Goal: Use online tool/utility: Utilize a website feature to perform a specific function

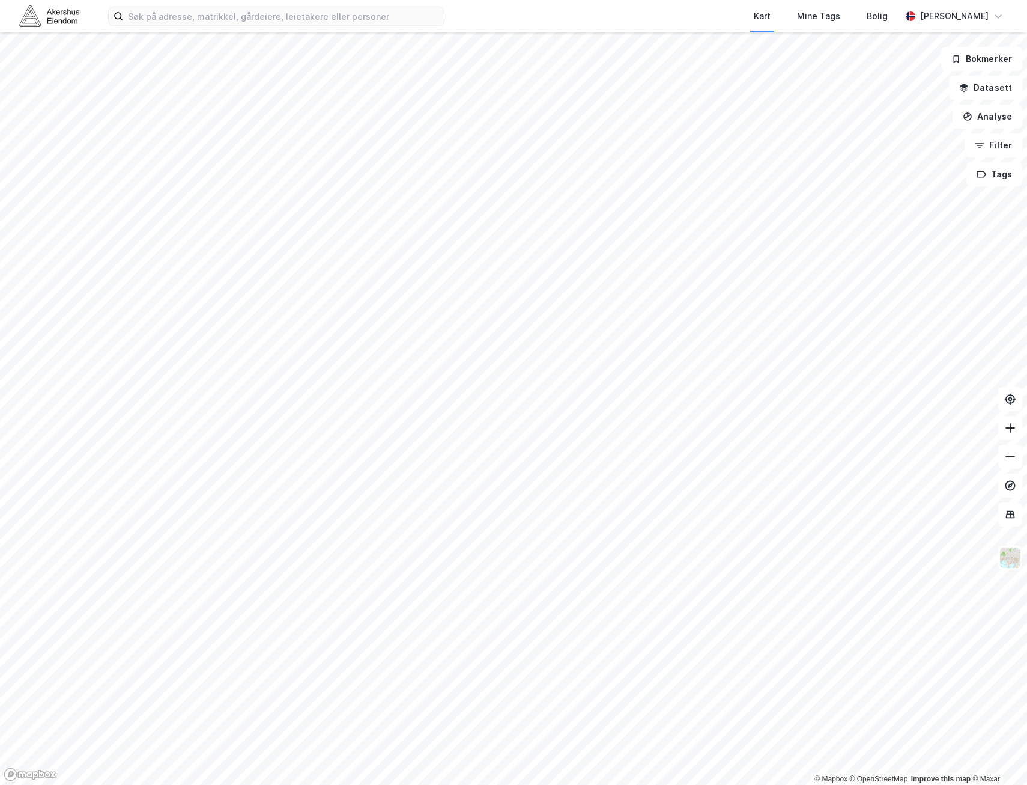
click at [302, 28] on div "Kart Mine Tags [PERSON_NAME]" at bounding box center [513, 16] width 1027 height 32
click at [317, 15] on input at bounding box center [283, 16] width 321 height 18
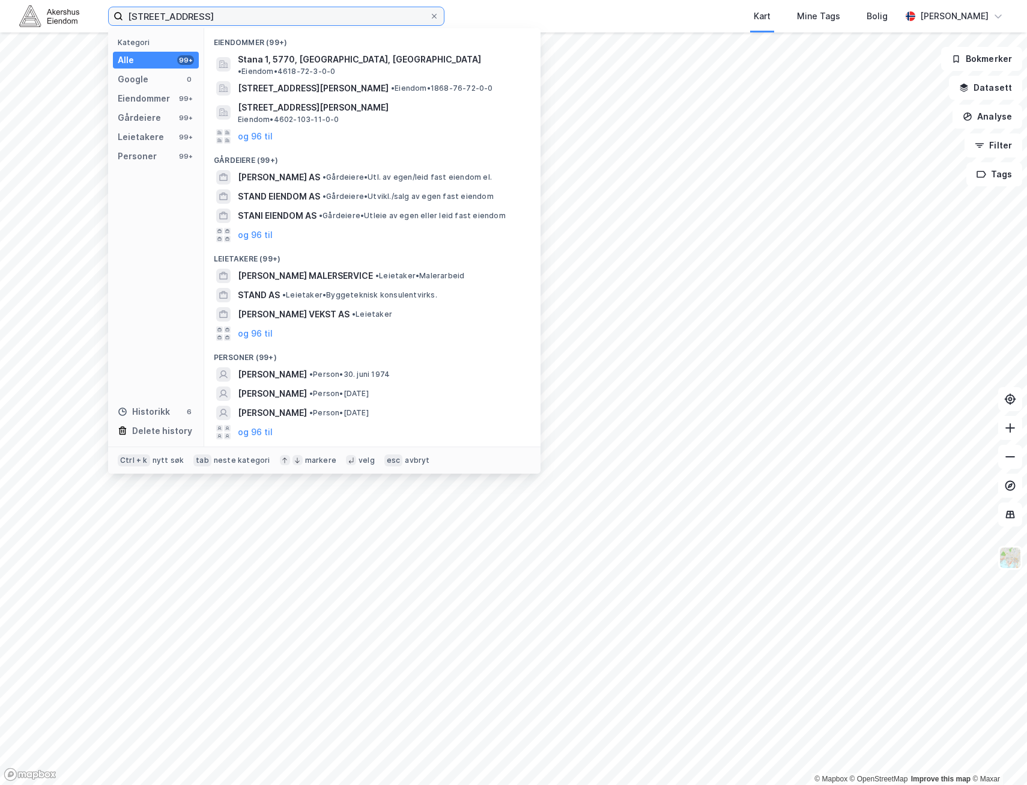
type input "[STREET_ADDRESS]"
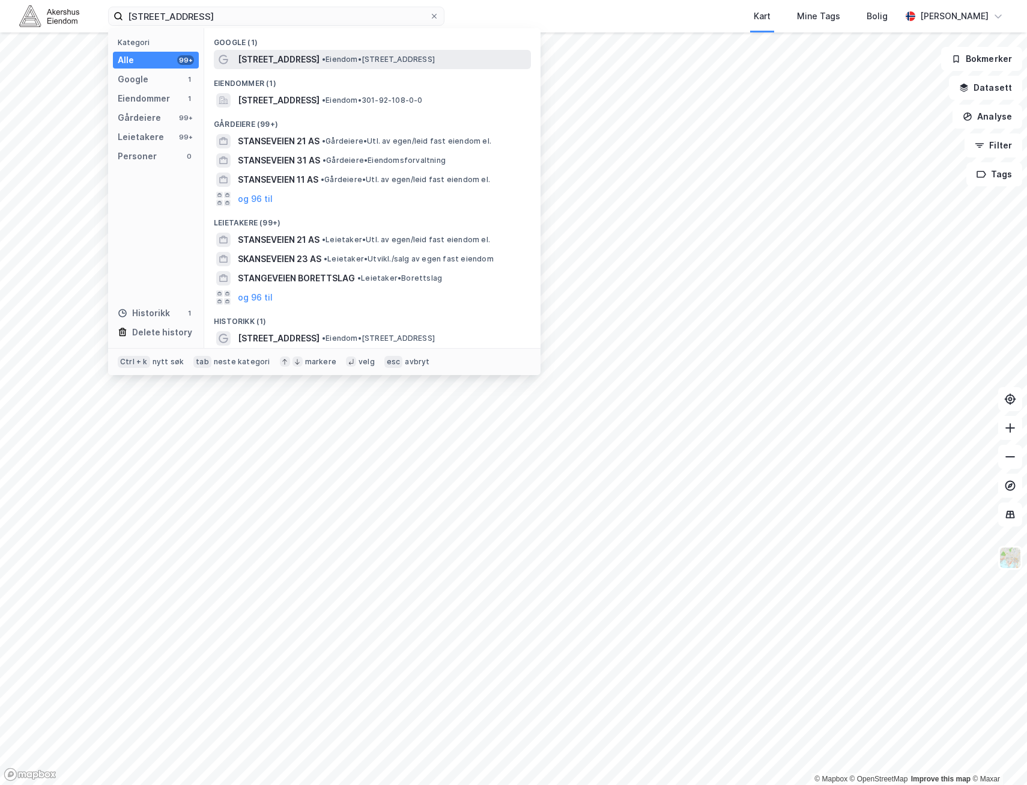
click at [316, 67] on div "[STREET_ADDRESS] • Eiendom • [STREET_ADDRESS]" at bounding box center [372, 59] width 317 height 19
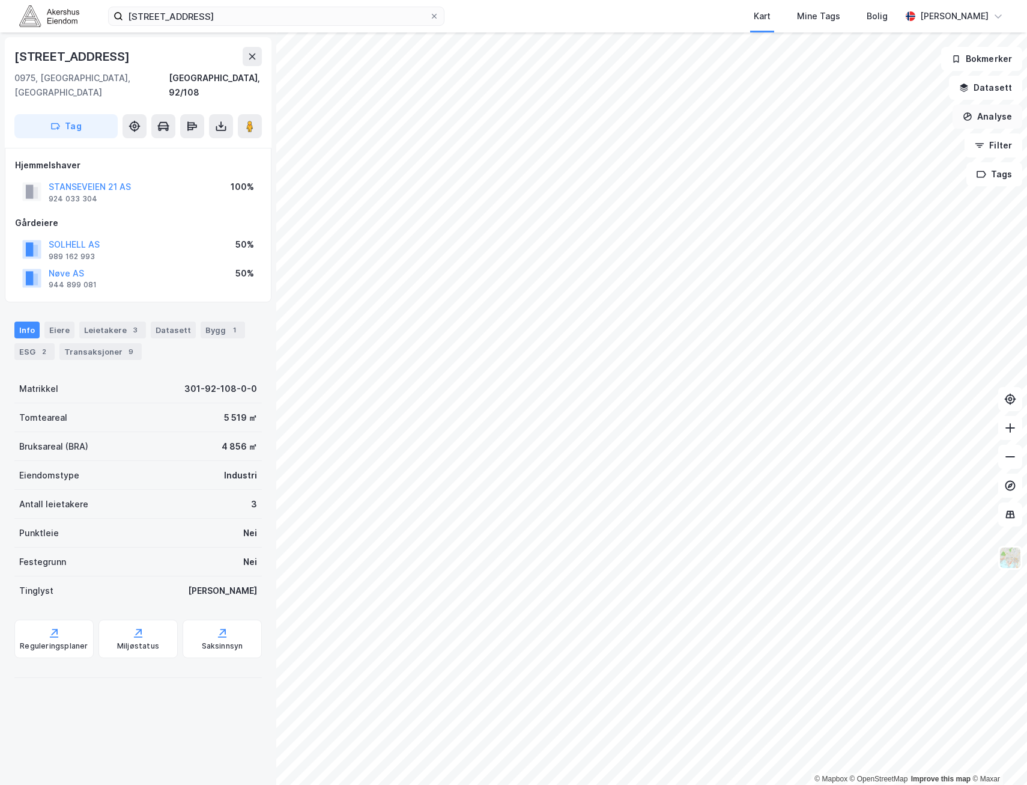
click at [999, 114] on button "Analyse" at bounding box center [988, 117] width 70 height 24
click at [868, 136] on div "Tegn område" at bounding box center [876, 142] width 138 height 20
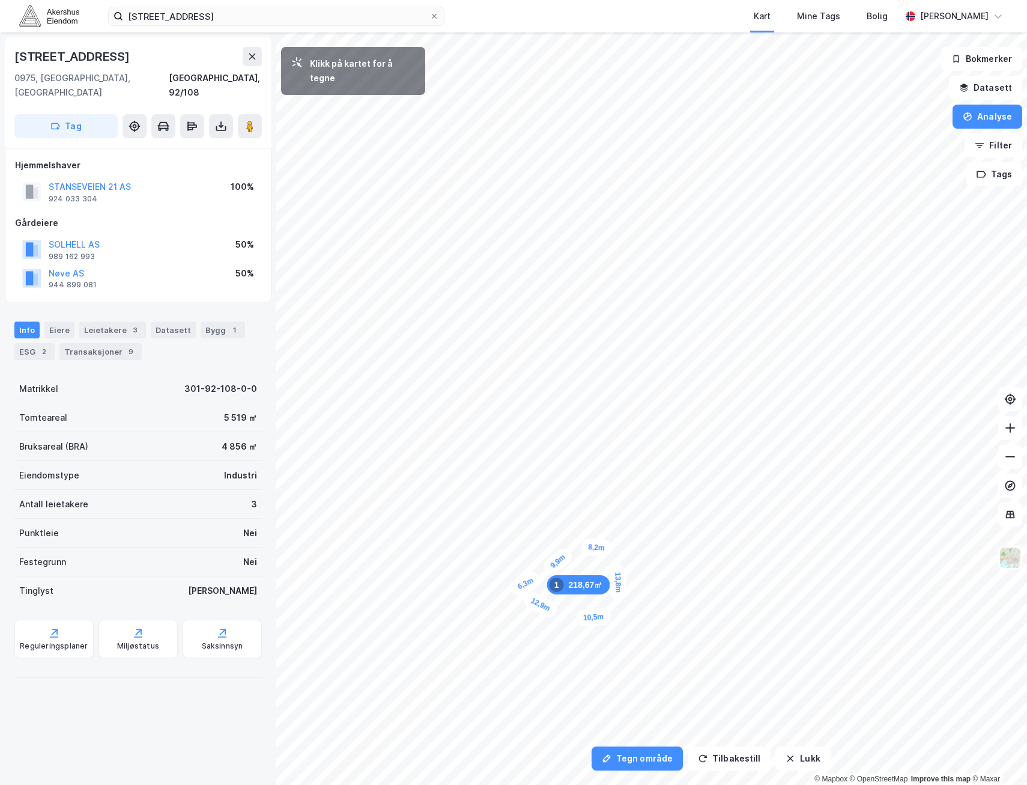
click at [512, 591] on div "6,3m" at bounding box center [525, 583] width 35 height 29
click at [981, 112] on button "Analyse" at bounding box center [988, 117] width 70 height 24
click at [527, 582] on div "2,7m" at bounding box center [533, 579] width 35 height 28
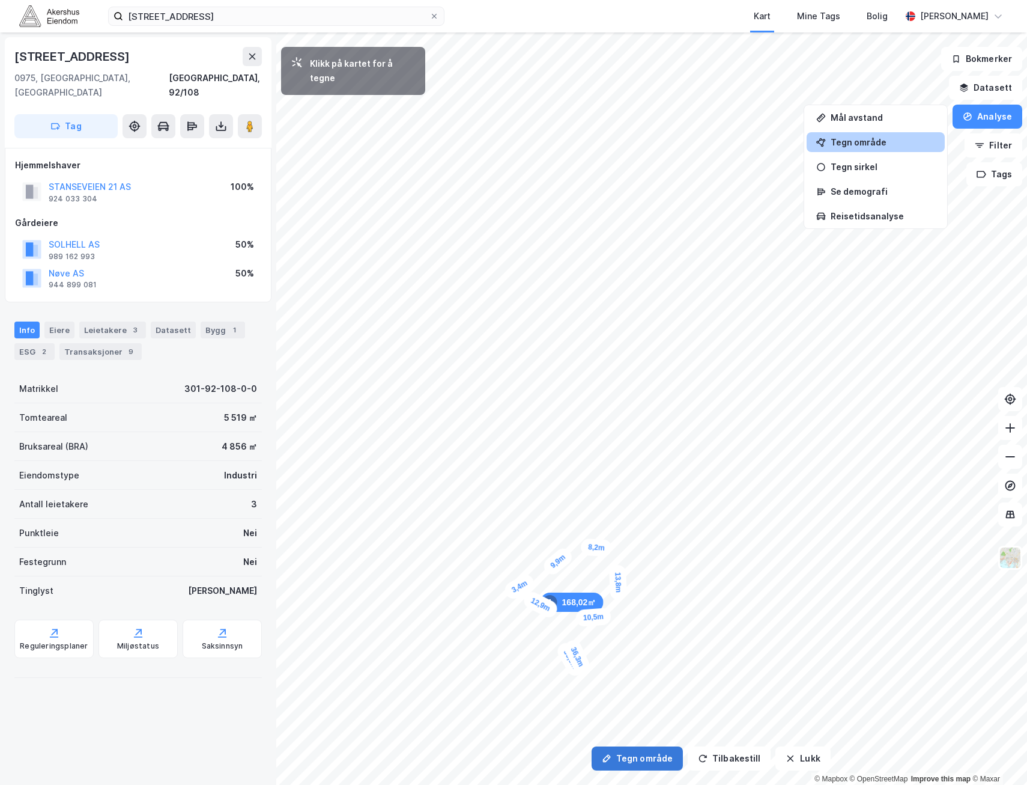
click at [640, 753] on button "Tegn område" at bounding box center [637, 758] width 91 height 24
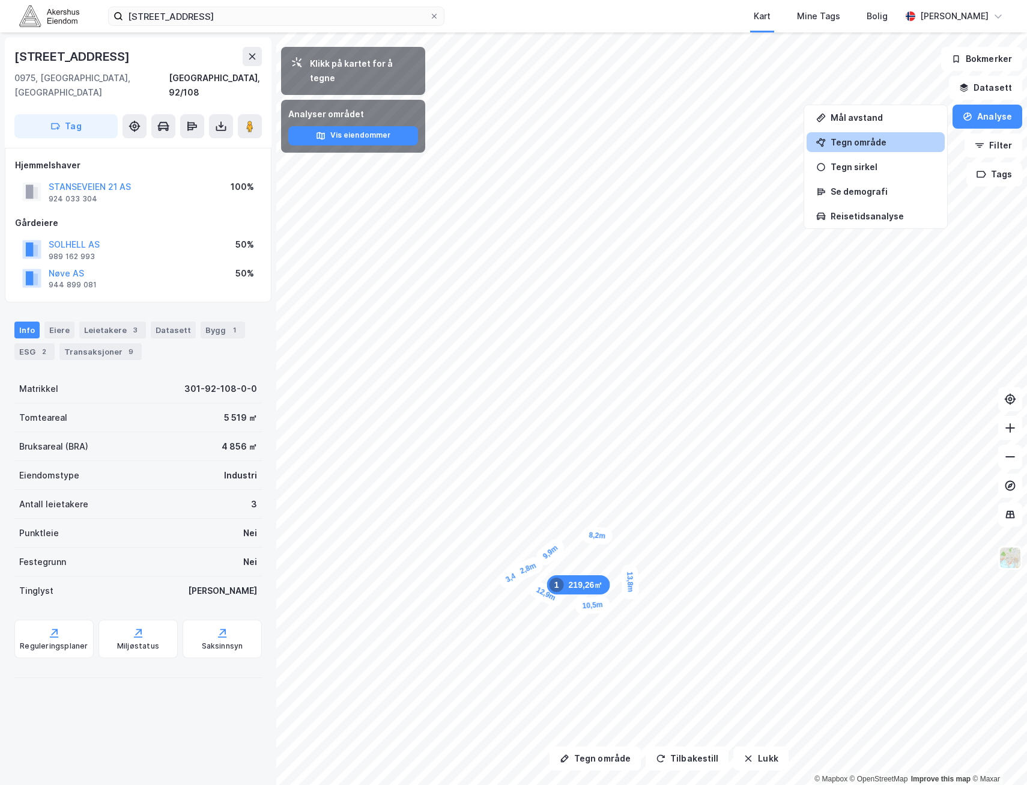
click at [847, 144] on div "Tegn område" at bounding box center [883, 142] width 105 height 10
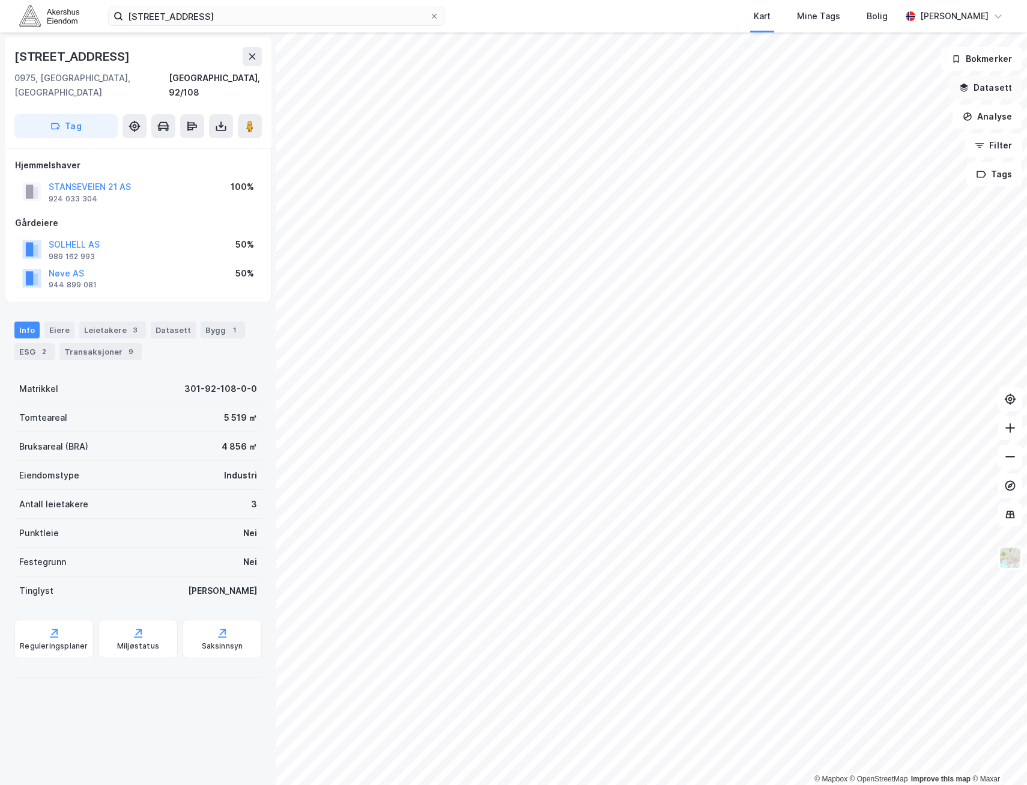
click at [994, 85] on button "Datasett" at bounding box center [985, 88] width 73 height 24
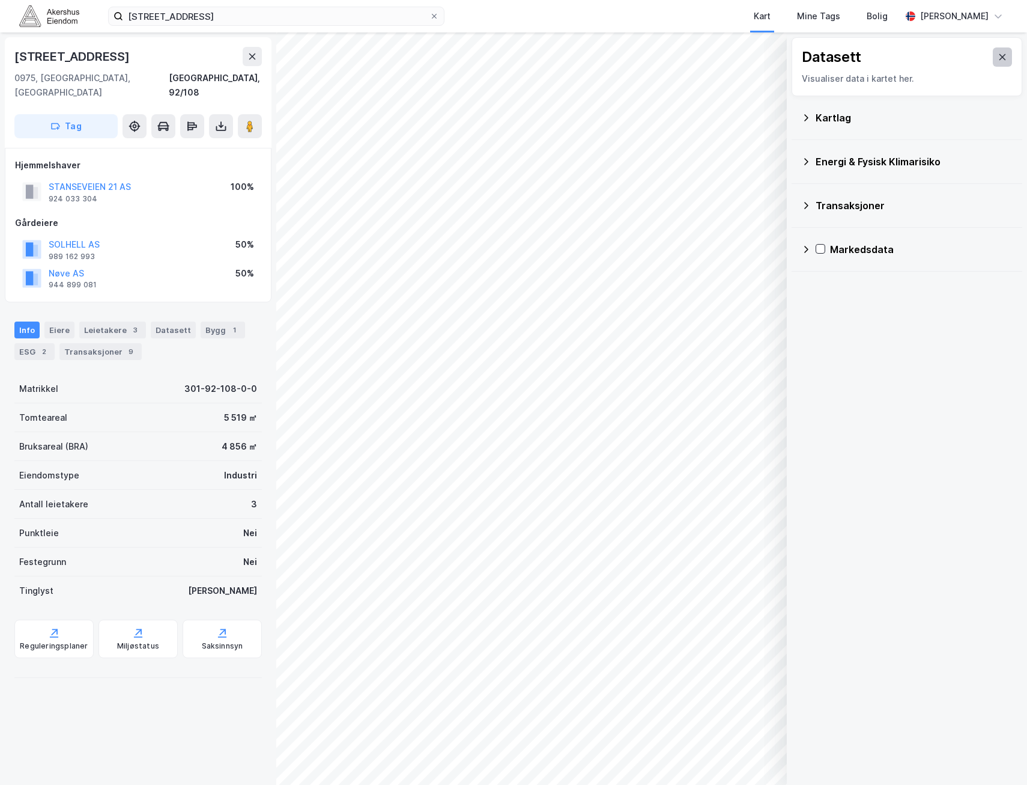
click at [998, 55] on icon at bounding box center [1003, 57] width 10 height 10
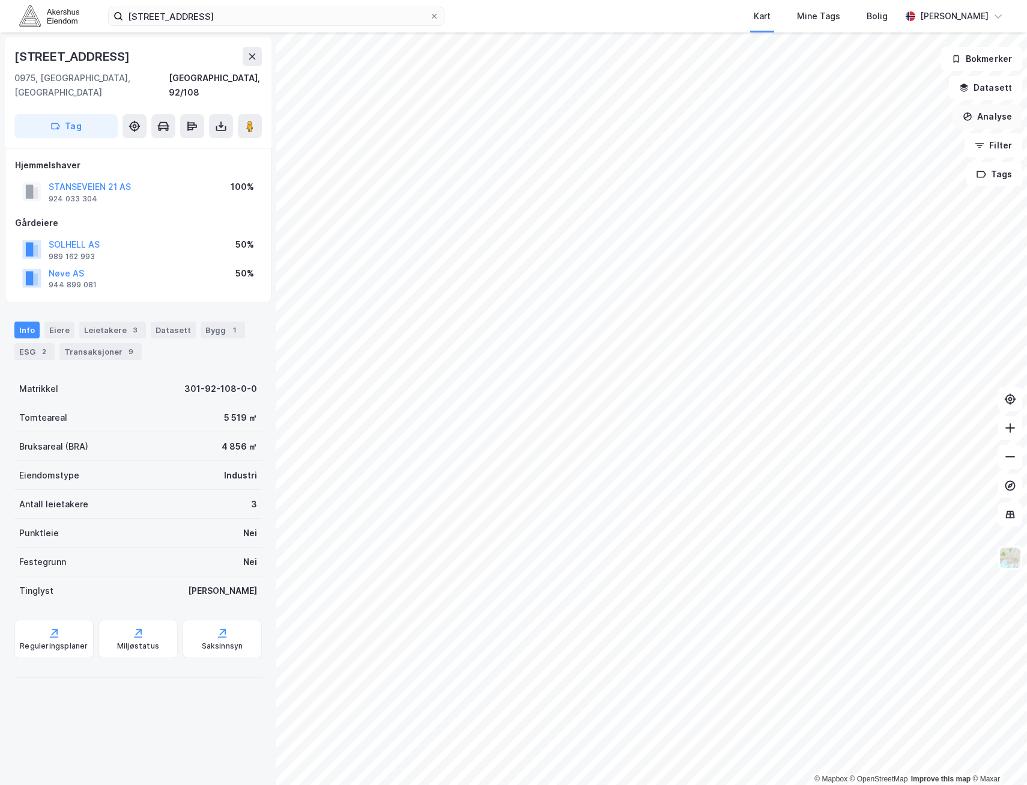
click at [994, 111] on button "Analyse" at bounding box center [988, 117] width 70 height 24
click at [870, 138] on div "Tegn område" at bounding box center [883, 142] width 105 height 10
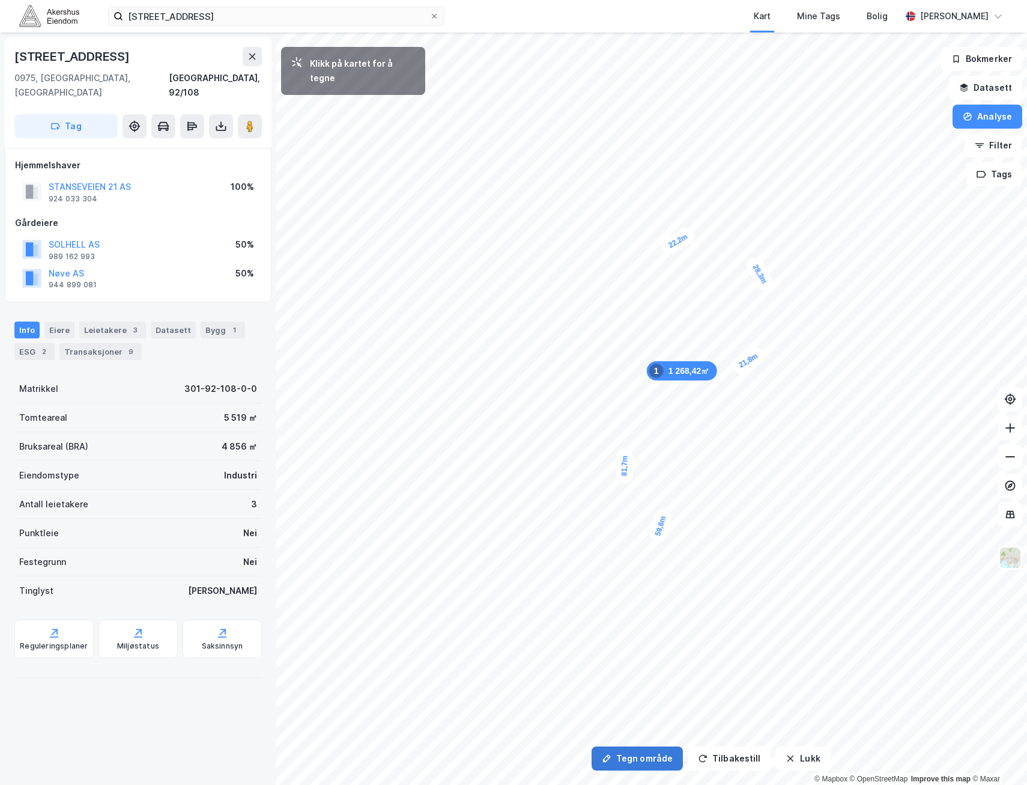
click at [622, 752] on button "Tegn område" at bounding box center [637, 758] width 91 height 24
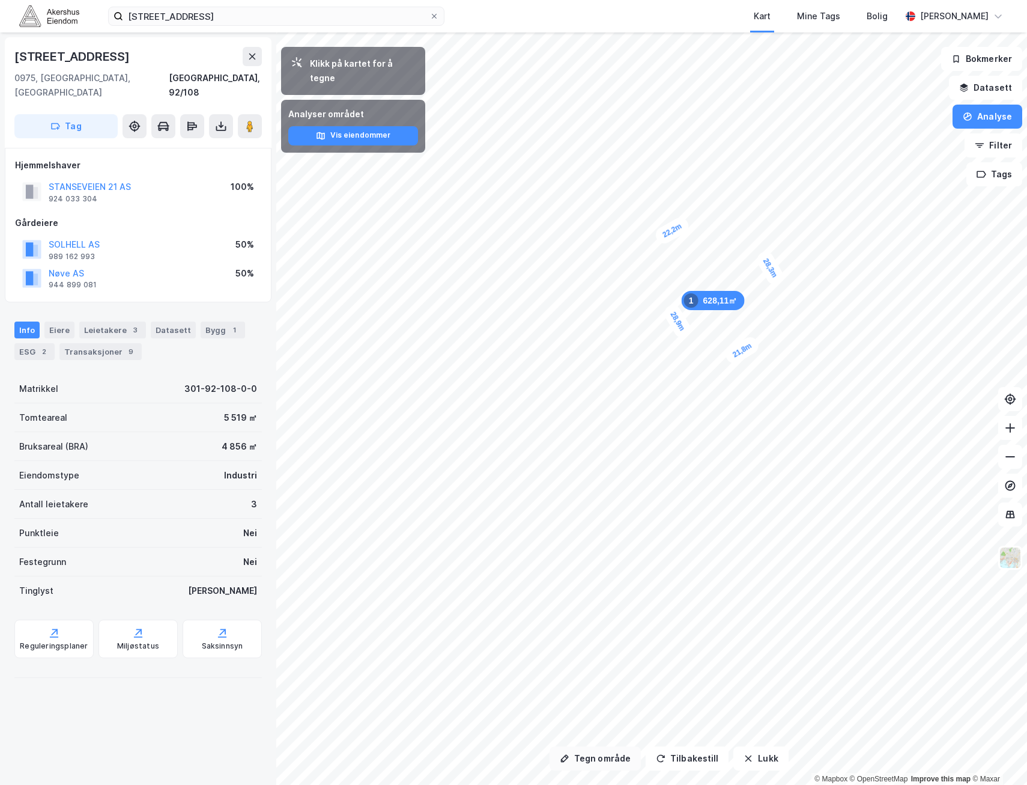
click at [615, 755] on button "Tegn område" at bounding box center [595, 758] width 91 height 24
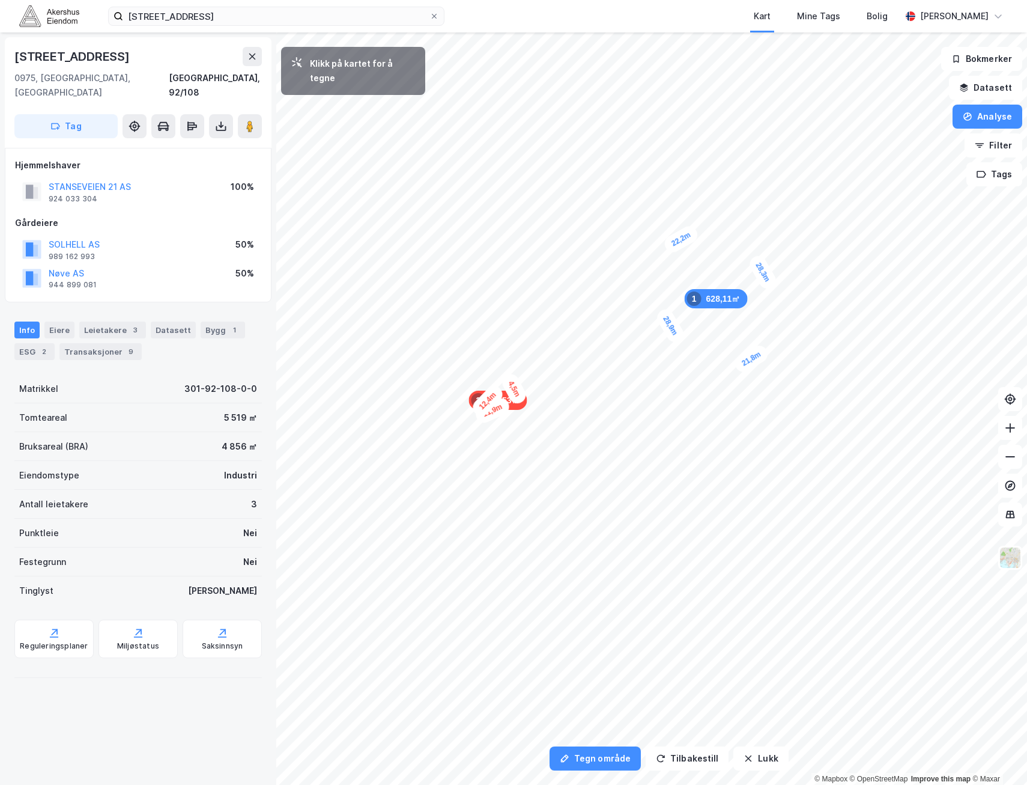
click at [509, 380] on div "4,5m" at bounding box center [514, 388] width 29 height 35
click at [550, 379] on div "3m" at bounding box center [547, 371] width 24 height 29
click at [608, 752] on button "Tegn område" at bounding box center [595, 758] width 91 height 24
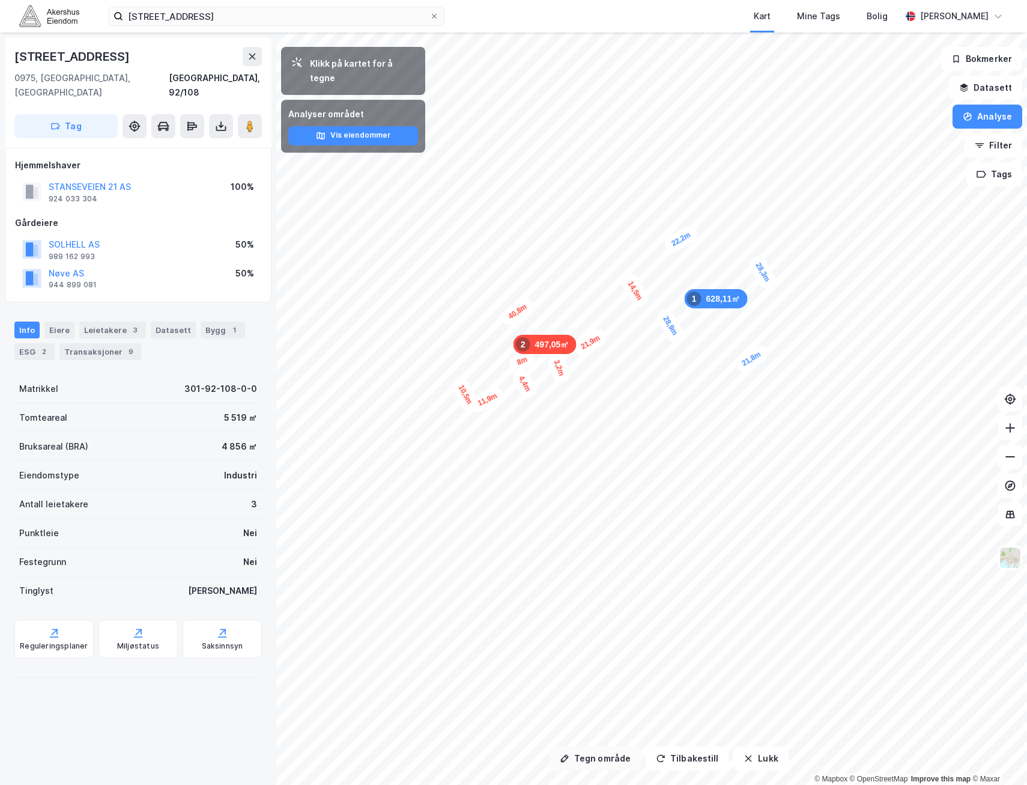
click at [612, 750] on button "Tegn område" at bounding box center [595, 758] width 91 height 24
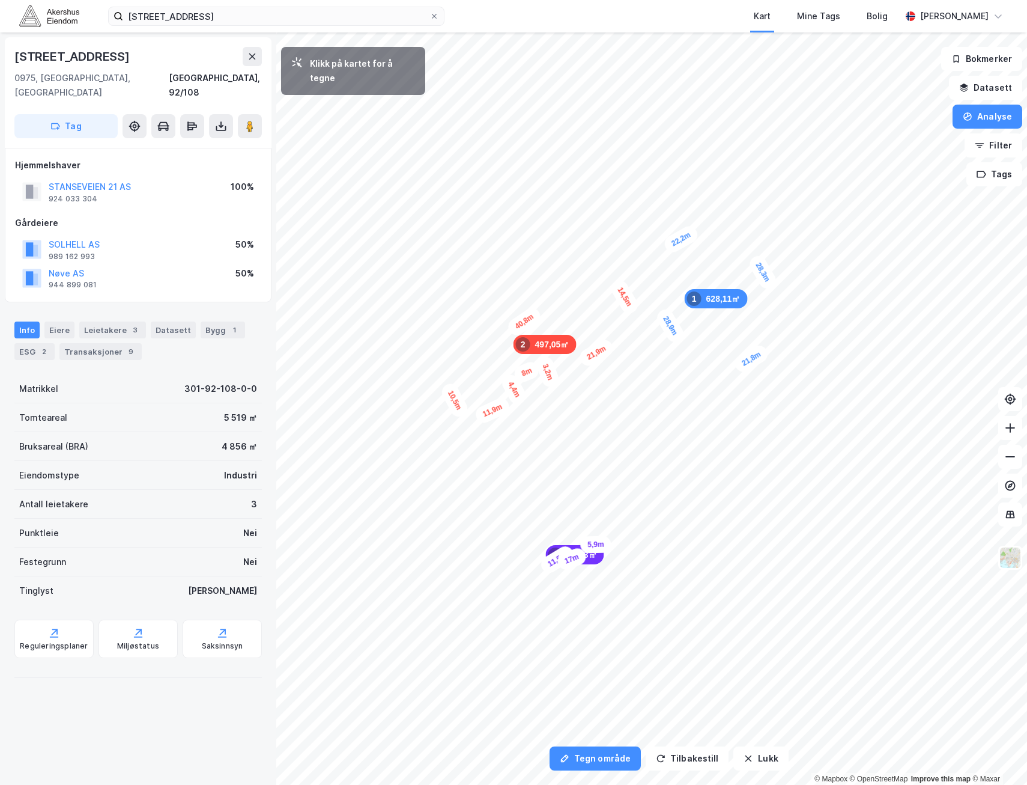
click at [611, 544] on div "5,9m" at bounding box center [595, 543] width 31 height 17
click at [612, 527] on div "3,5m" at bounding box center [611, 536] width 19 height 32
click at [677, 524] on div "6,3m" at bounding box center [669, 511] width 30 height 35
click at [606, 752] on button "Tegn område" at bounding box center [595, 758] width 91 height 24
